Goal: Check status: Check status

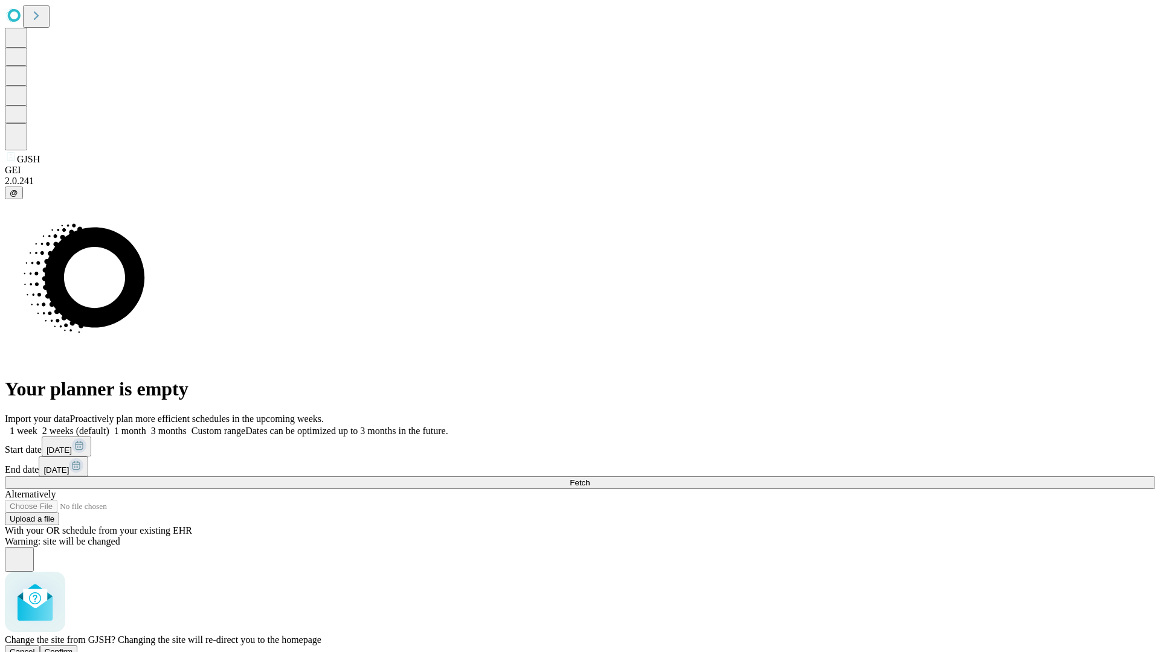
click at [73, 647] on span "Confirm" at bounding box center [59, 651] width 28 height 9
click at [37, 426] on label "1 week" at bounding box center [21, 431] width 33 height 10
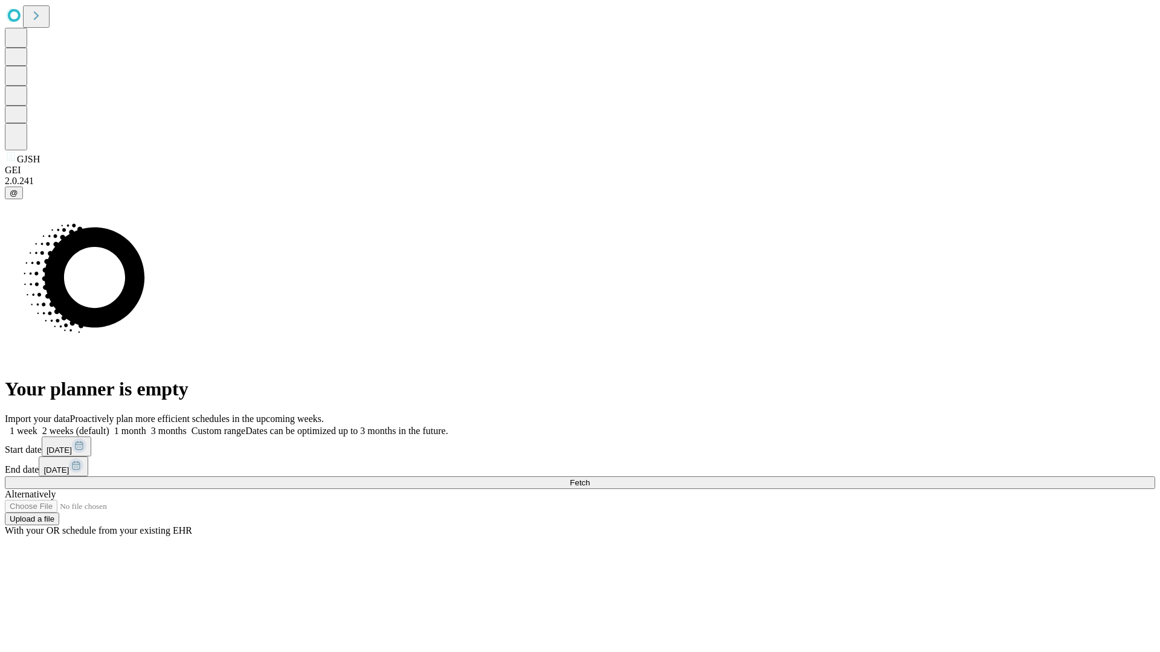
click at [589, 478] on span "Fetch" at bounding box center [579, 482] width 20 height 9
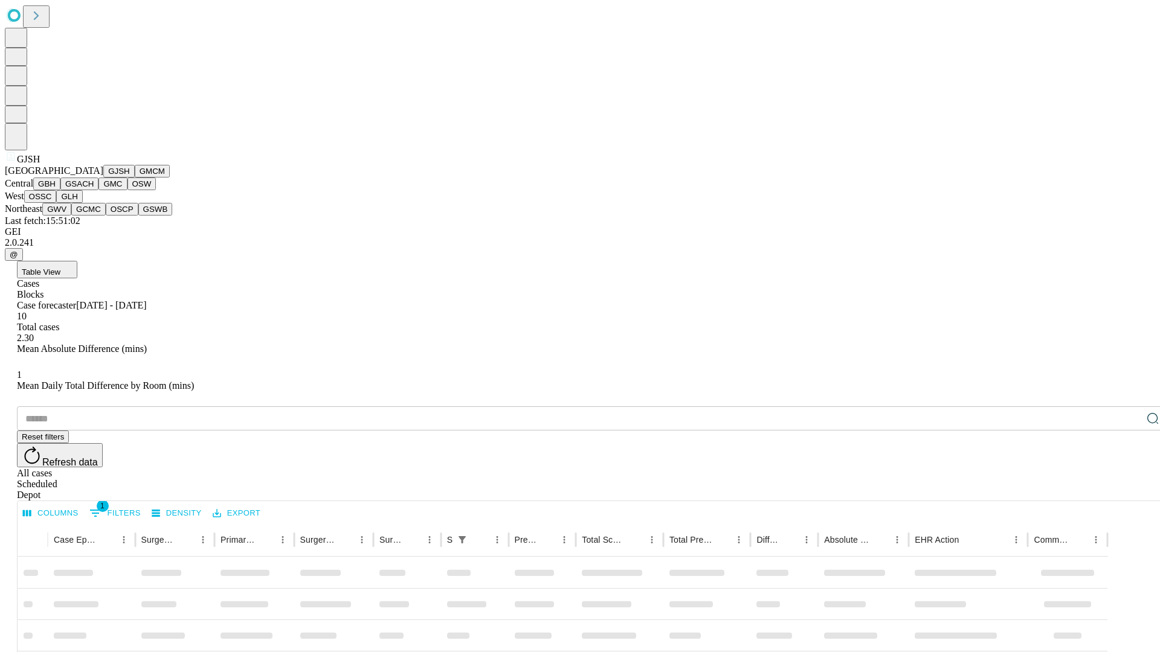
click at [135, 178] on button "GMCM" at bounding box center [152, 171] width 35 height 13
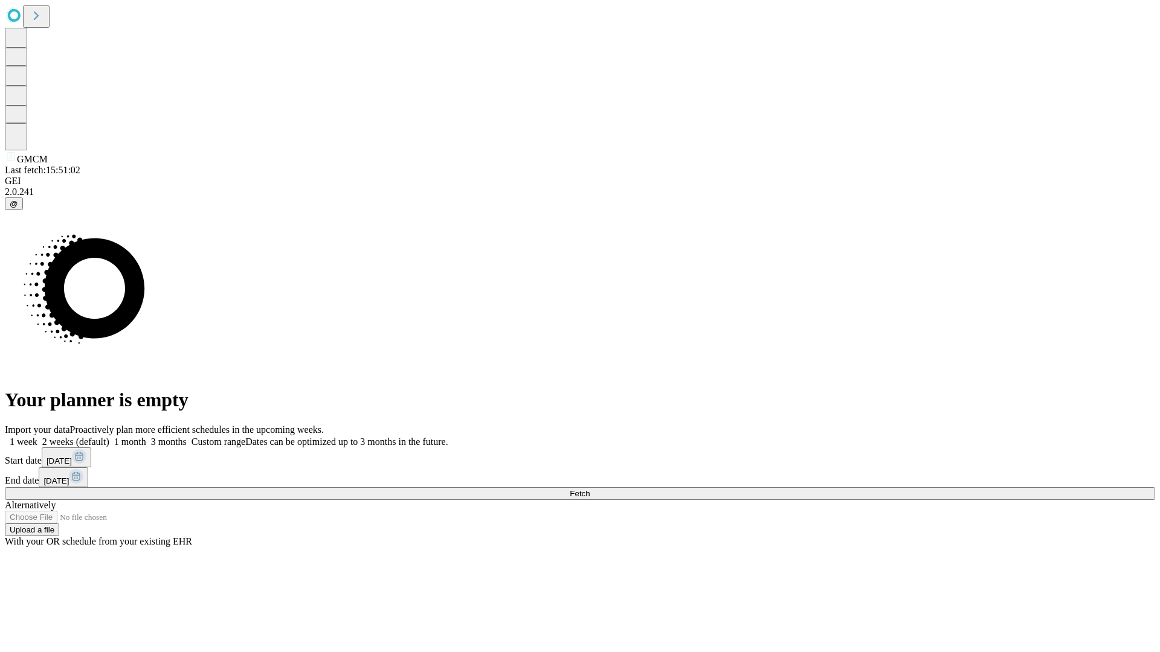
click at [37, 437] on label "1 week" at bounding box center [21, 442] width 33 height 10
click at [589, 489] on span "Fetch" at bounding box center [579, 493] width 20 height 9
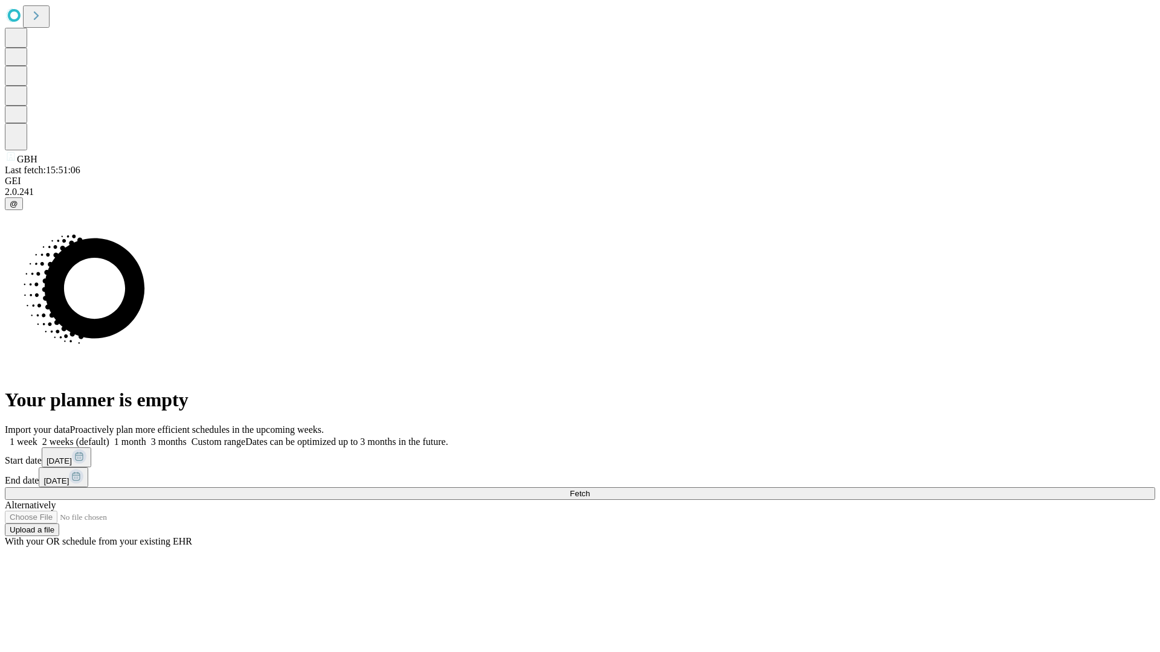
click at [37, 437] on label "1 week" at bounding box center [21, 442] width 33 height 10
click at [589, 489] on span "Fetch" at bounding box center [579, 493] width 20 height 9
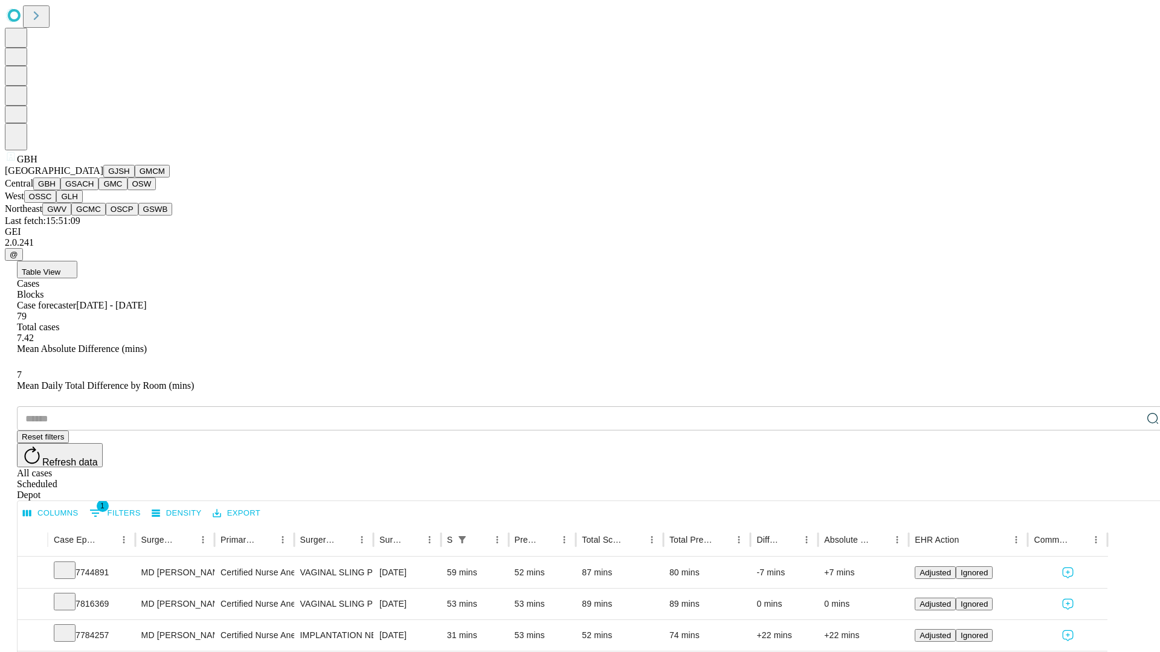
click at [94, 190] on button "GSACH" at bounding box center [79, 184] width 38 height 13
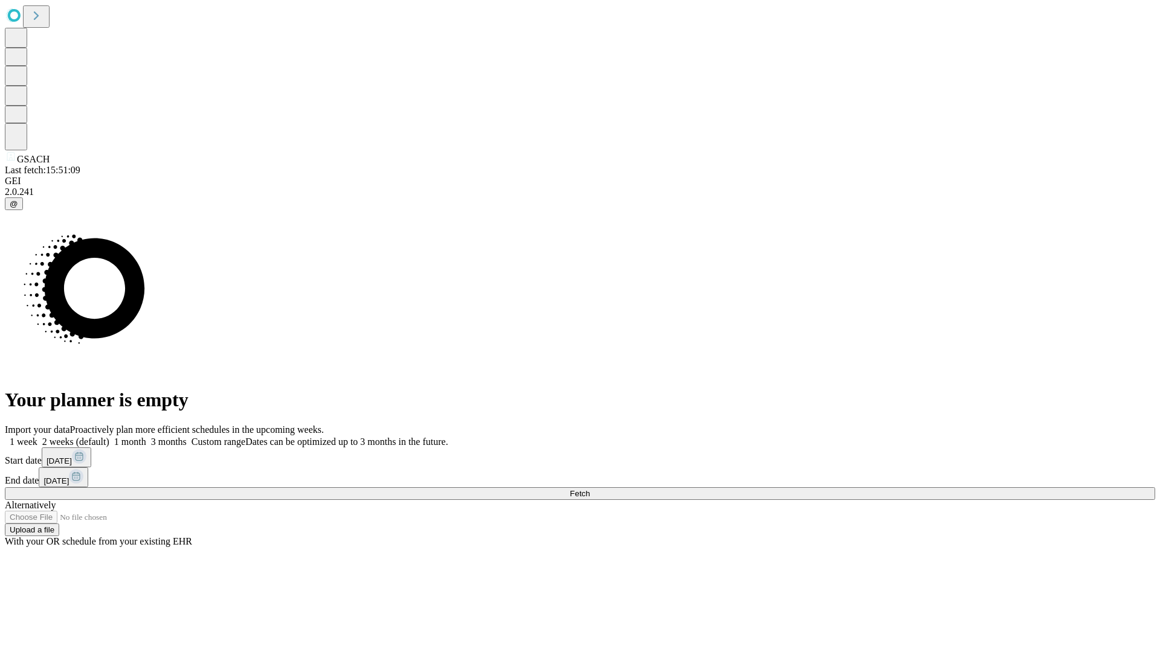
click at [37, 437] on label "1 week" at bounding box center [21, 442] width 33 height 10
click at [589, 489] on span "Fetch" at bounding box center [579, 493] width 20 height 9
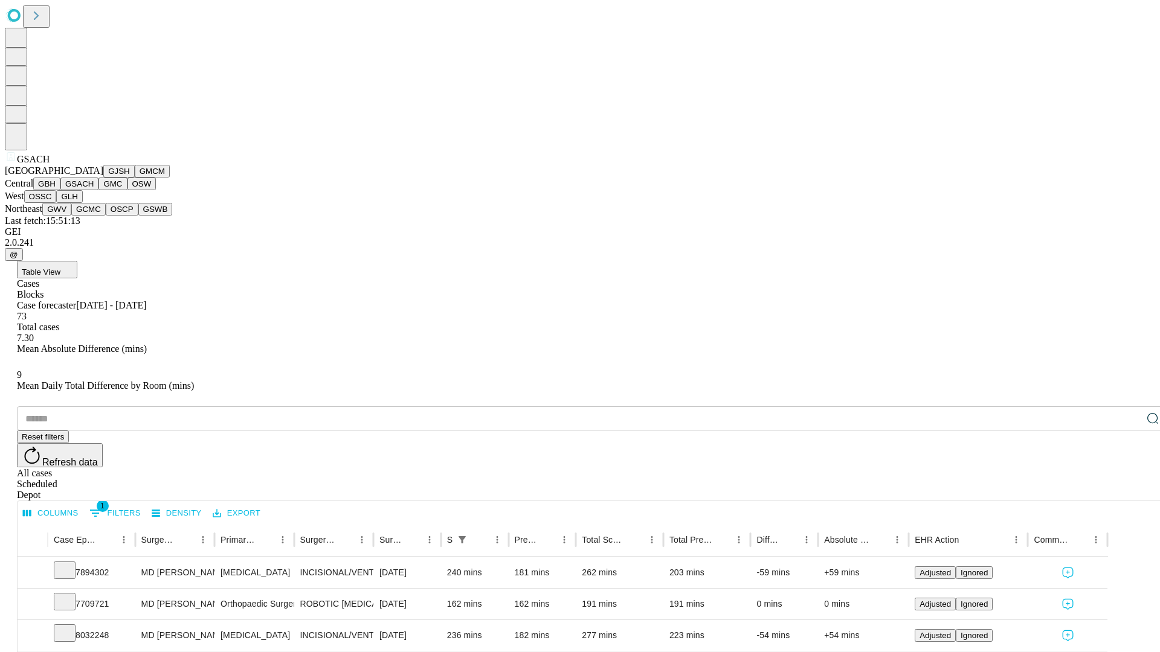
click at [98, 190] on button "GMC" at bounding box center [112, 184] width 28 height 13
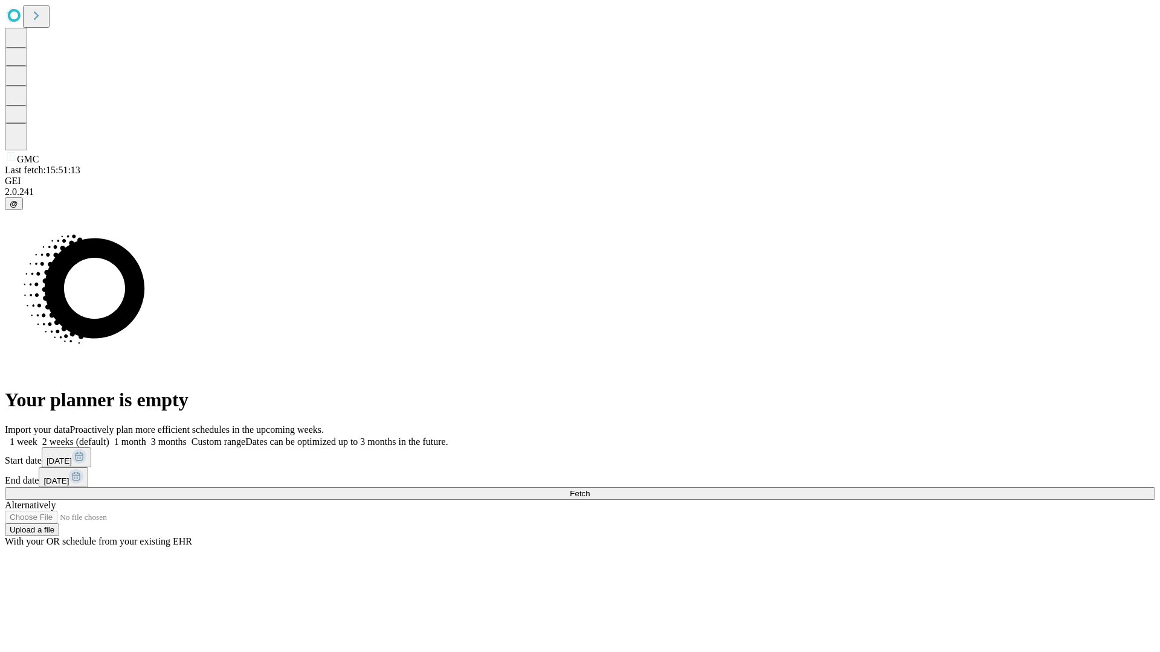
click at [37, 437] on label "1 week" at bounding box center [21, 442] width 33 height 10
click at [589, 489] on span "Fetch" at bounding box center [579, 493] width 20 height 9
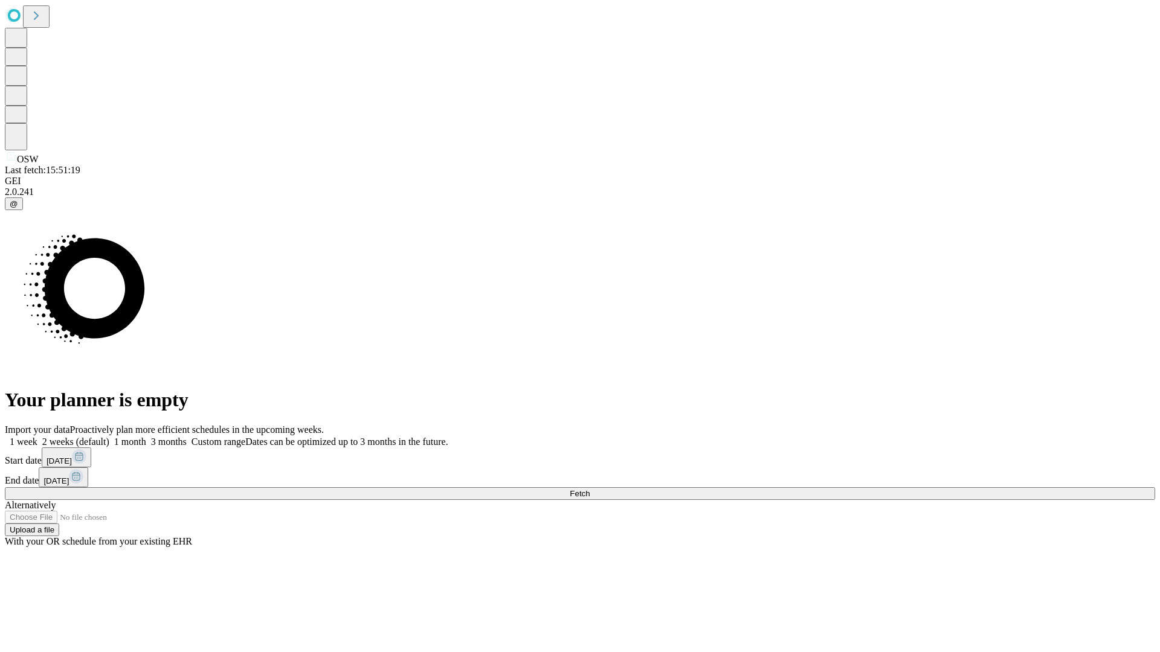
click at [589, 489] on span "Fetch" at bounding box center [579, 493] width 20 height 9
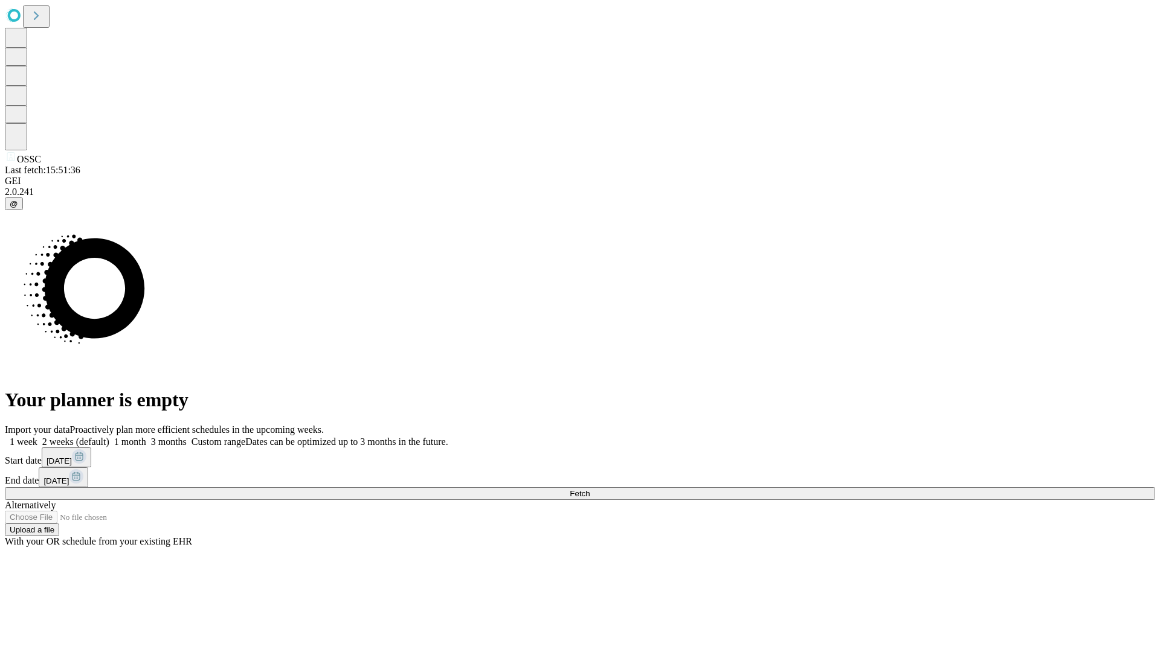
click at [37, 437] on label "1 week" at bounding box center [21, 442] width 33 height 10
click at [589, 489] on span "Fetch" at bounding box center [579, 493] width 20 height 9
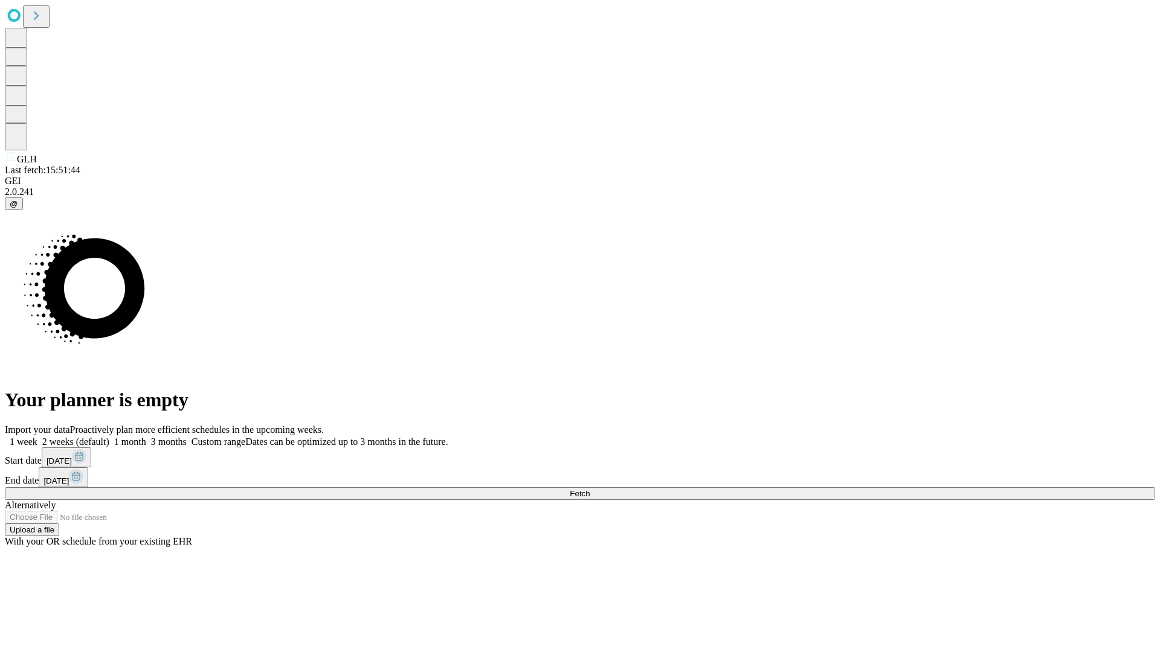
click at [37, 437] on label "1 week" at bounding box center [21, 442] width 33 height 10
click at [589, 489] on span "Fetch" at bounding box center [579, 493] width 20 height 9
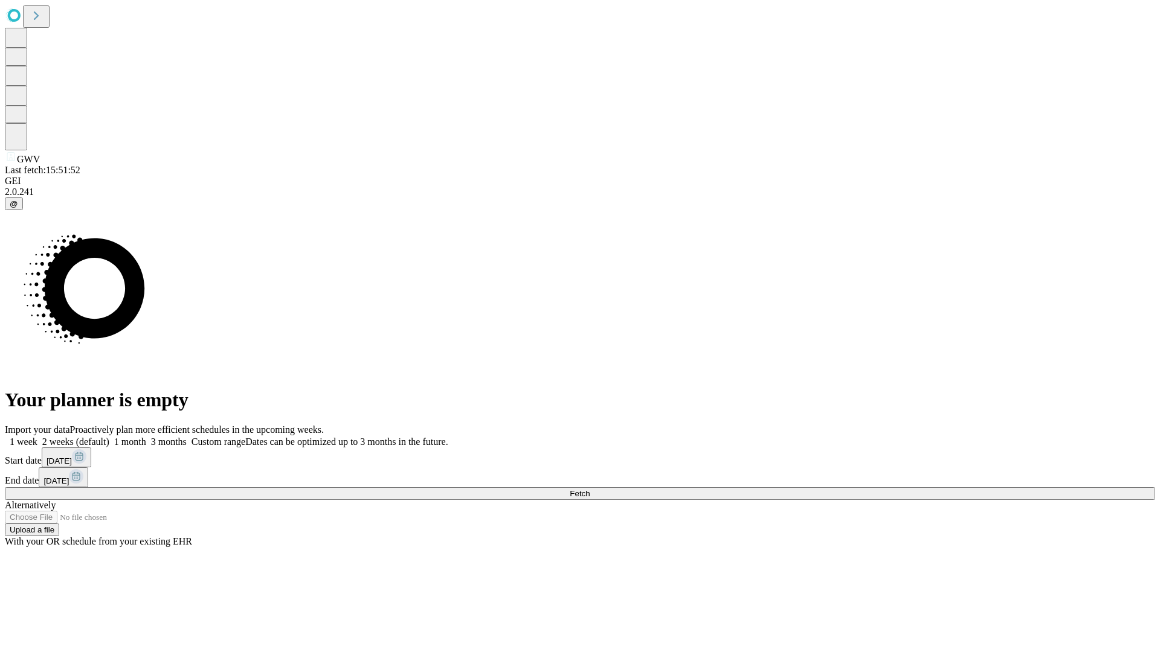
click at [37, 437] on label "1 week" at bounding box center [21, 442] width 33 height 10
click at [589, 489] on span "Fetch" at bounding box center [579, 493] width 20 height 9
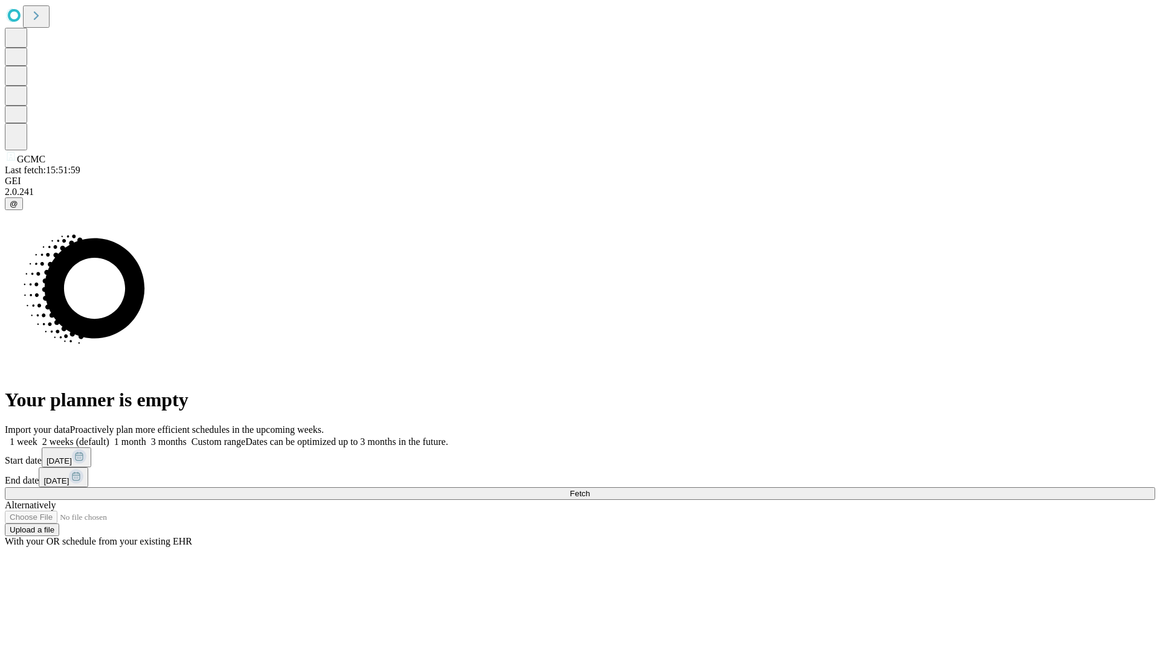
click at [37, 437] on label "1 week" at bounding box center [21, 442] width 33 height 10
click at [589, 489] on span "Fetch" at bounding box center [579, 493] width 20 height 9
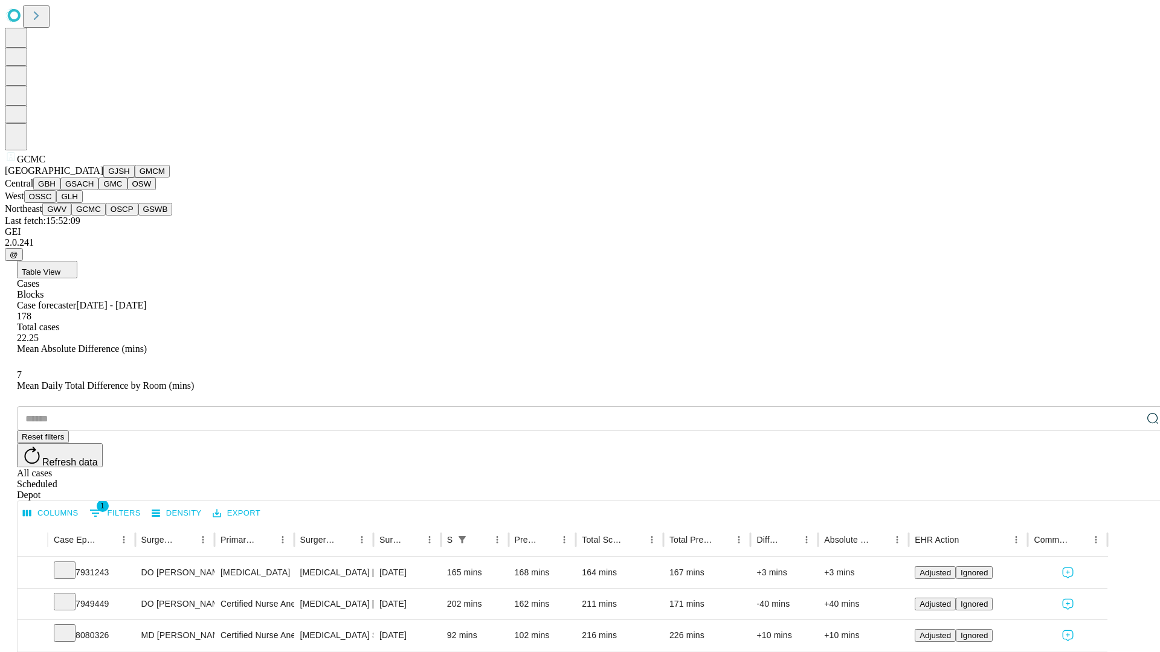
click at [106, 216] on button "OSCP" at bounding box center [122, 209] width 33 height 13
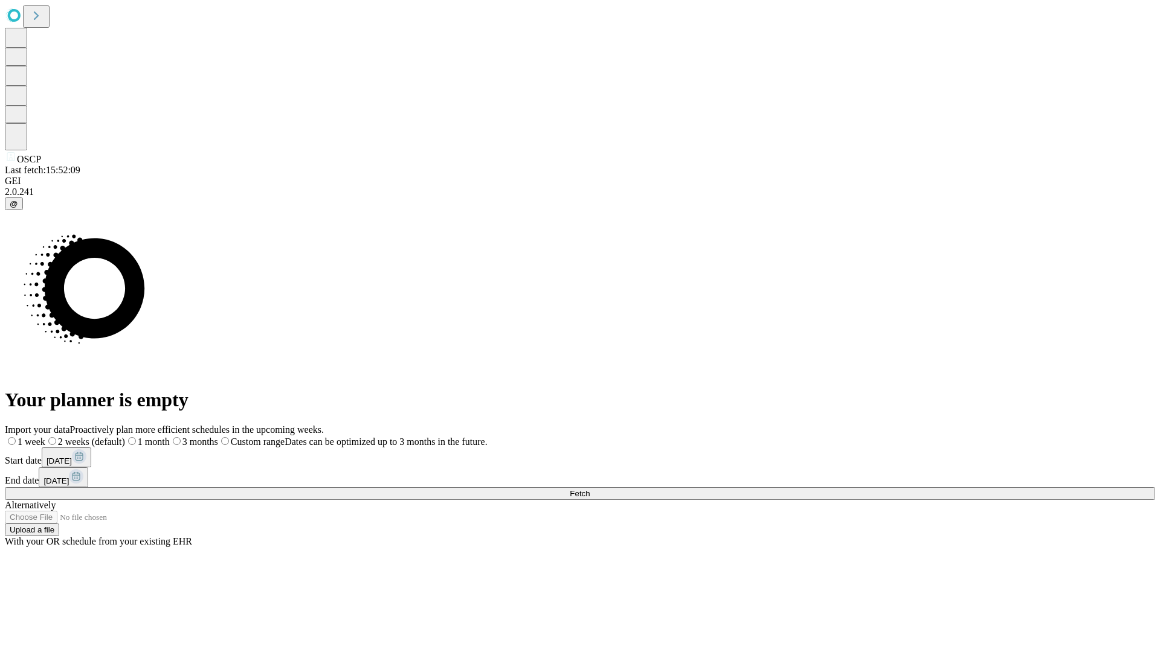
click at [45, 437] on label "1 week" at bounding box center [25, 442] width 40 height 10
click at [589, 489] on span "Fetch" at bounding box center [579, 493] width 20 height 9
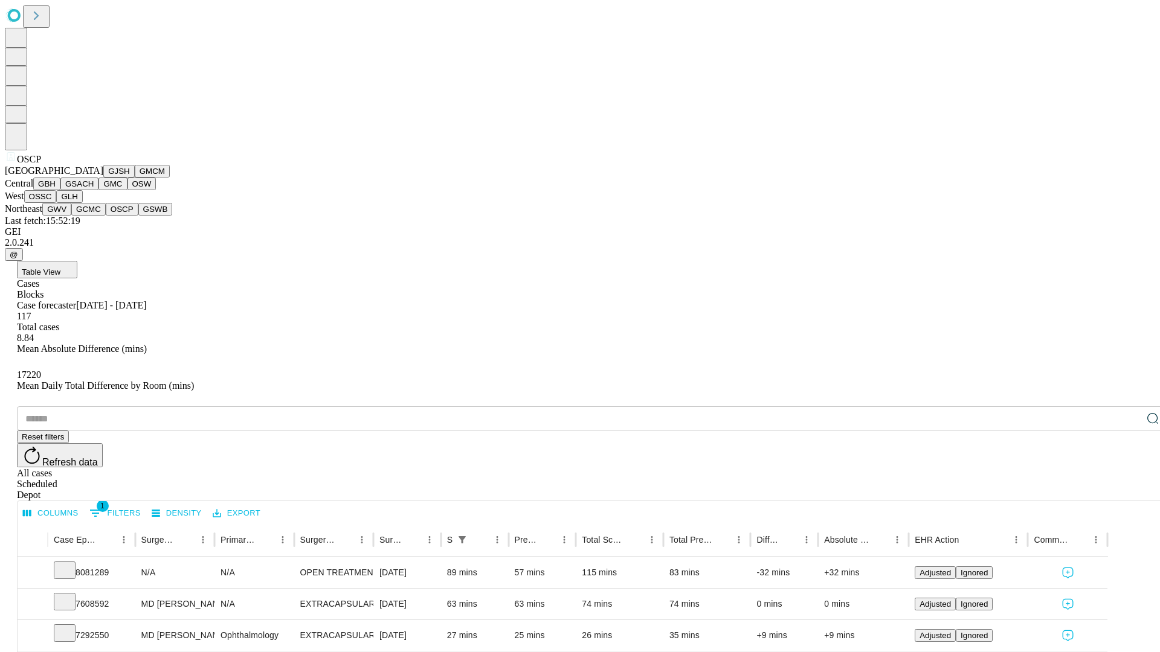
click at [138, 216] on button "GSWB" at bounding box center [155, 209] width 34 height 13
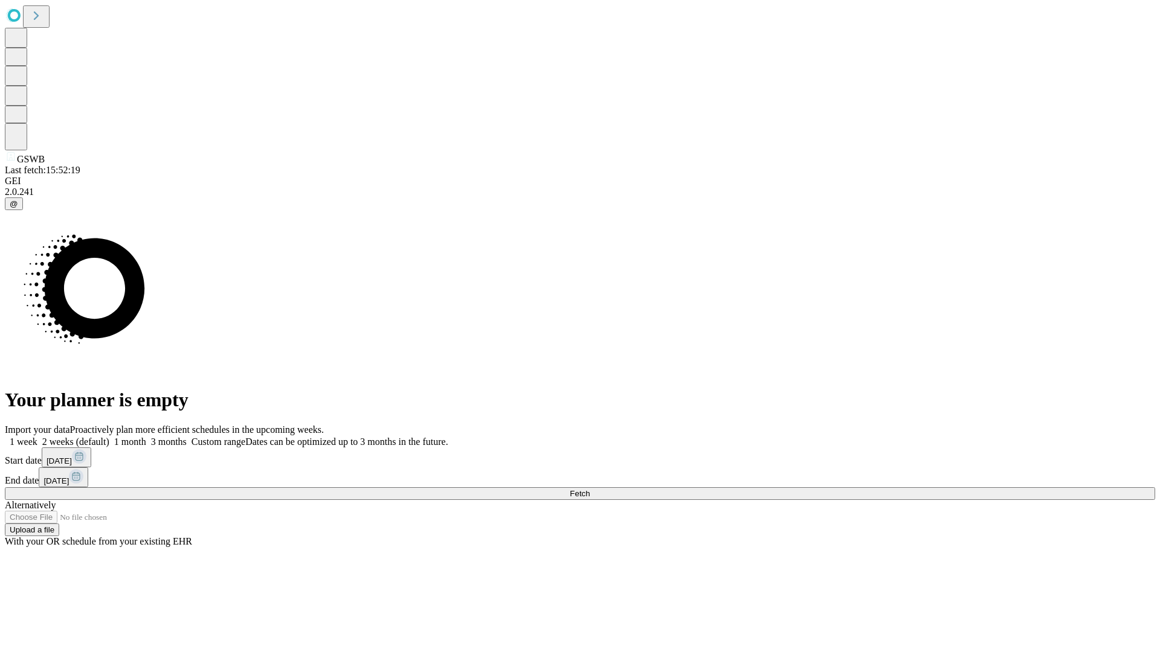
click at [589, 489] on span "Fetch" at bounding box center [579, 493] width 20 height 9
